Goal: Find specific page/section

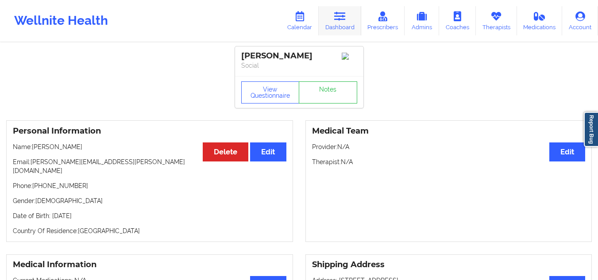
click at [350, 26] on link "Dashboard" at bounding box center [340, 20] width 43 height 29
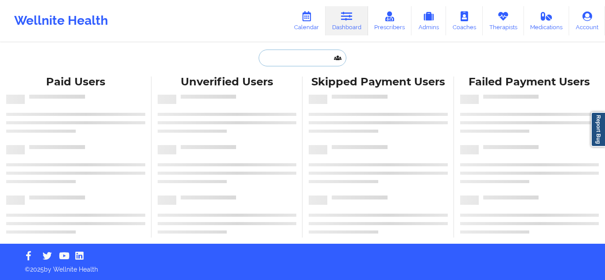
click at [328, 57] on input "text" at bounding box center [303, 58] width 88 height 17
paste input "[EMAIL_ADDRESS][DOMAIN_NAME]"
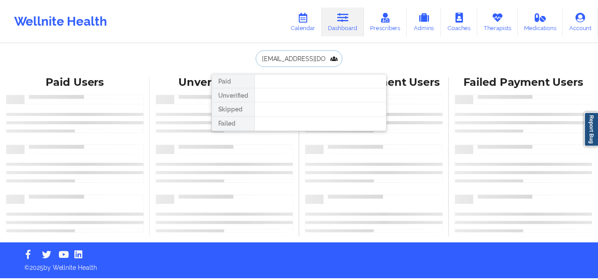
scroll to position [0, 12]
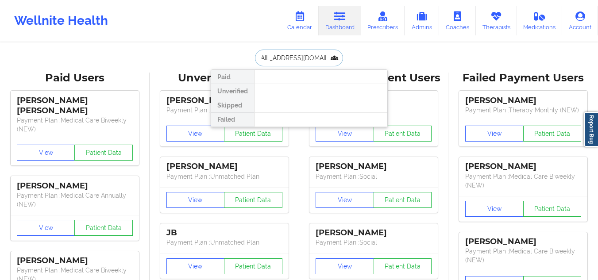
type input "[EMAIL_ADDRESS][DOMAIN_NAME]"
